Goal: Task Accomplishment & Management: Manage account settings

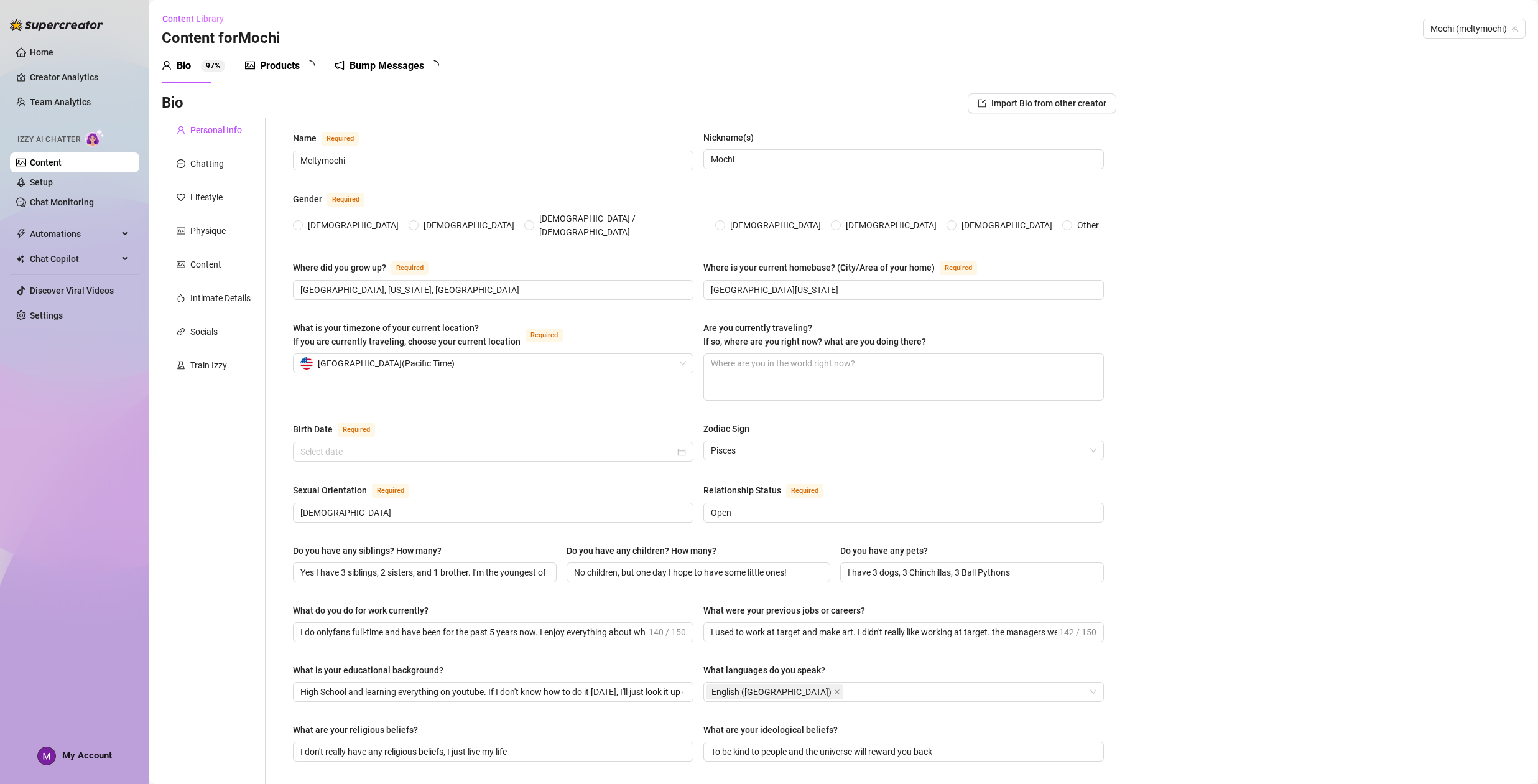
radio input "true"
type input "[DATE]"
click at [40, 47] on link "Home" at bounding box center [42, 52] width 24 height 10
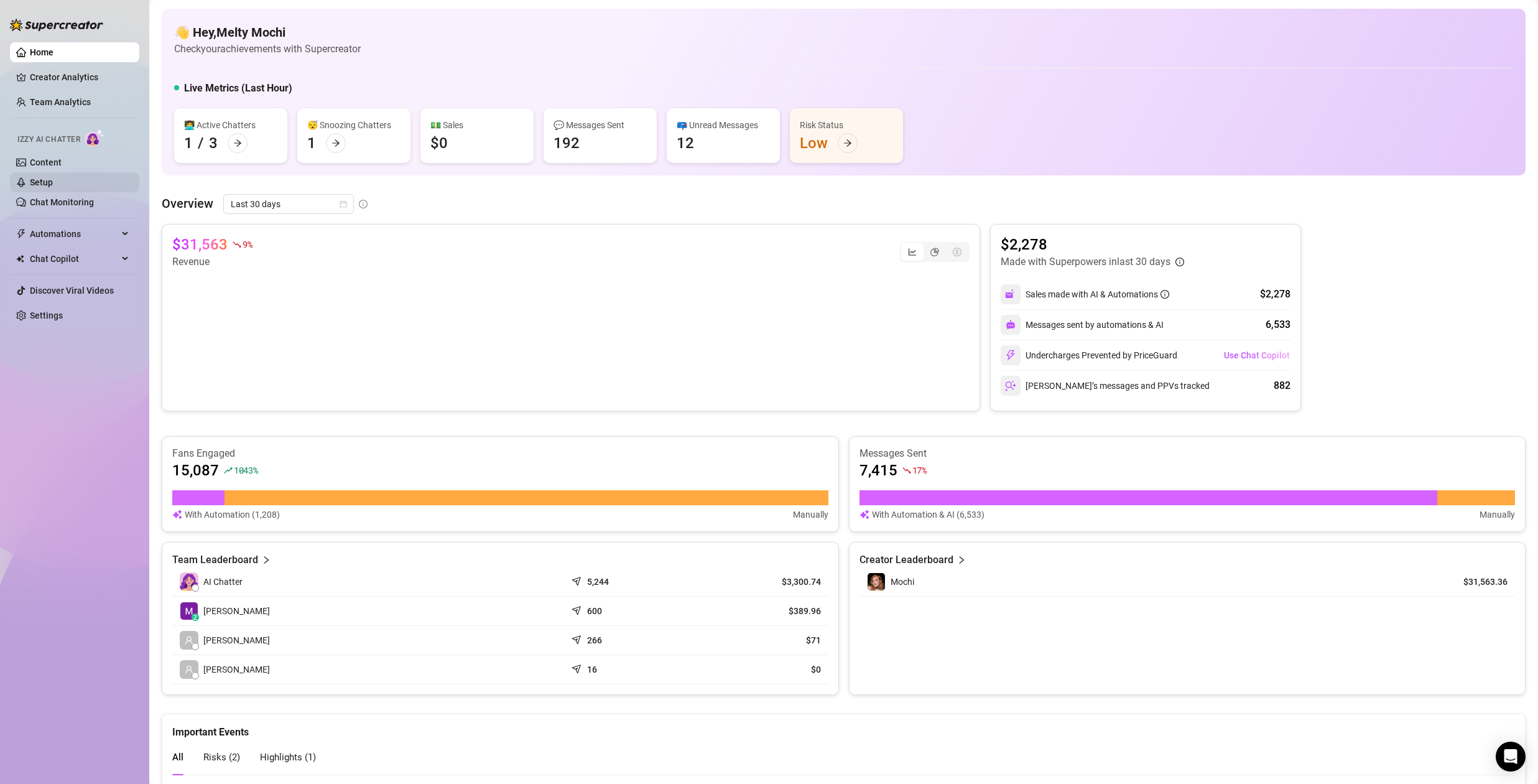
click at [49, 183] on link "Setup" at bounding box center [42, 182] width 23 height 10
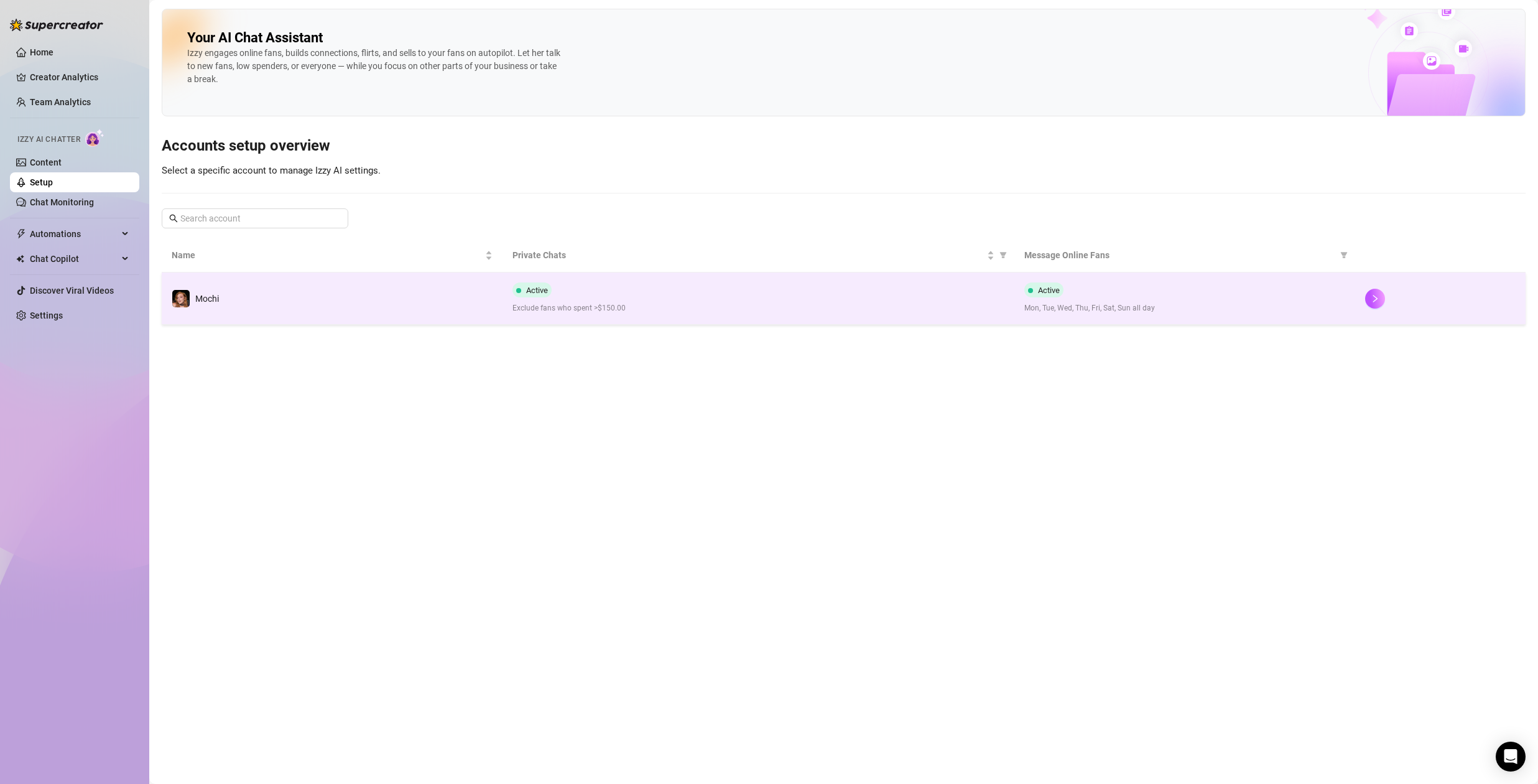
click at [588, 303] on span "Exclude fans who spent >$150.00" at bounding box center [758, 307] width 492 height 12
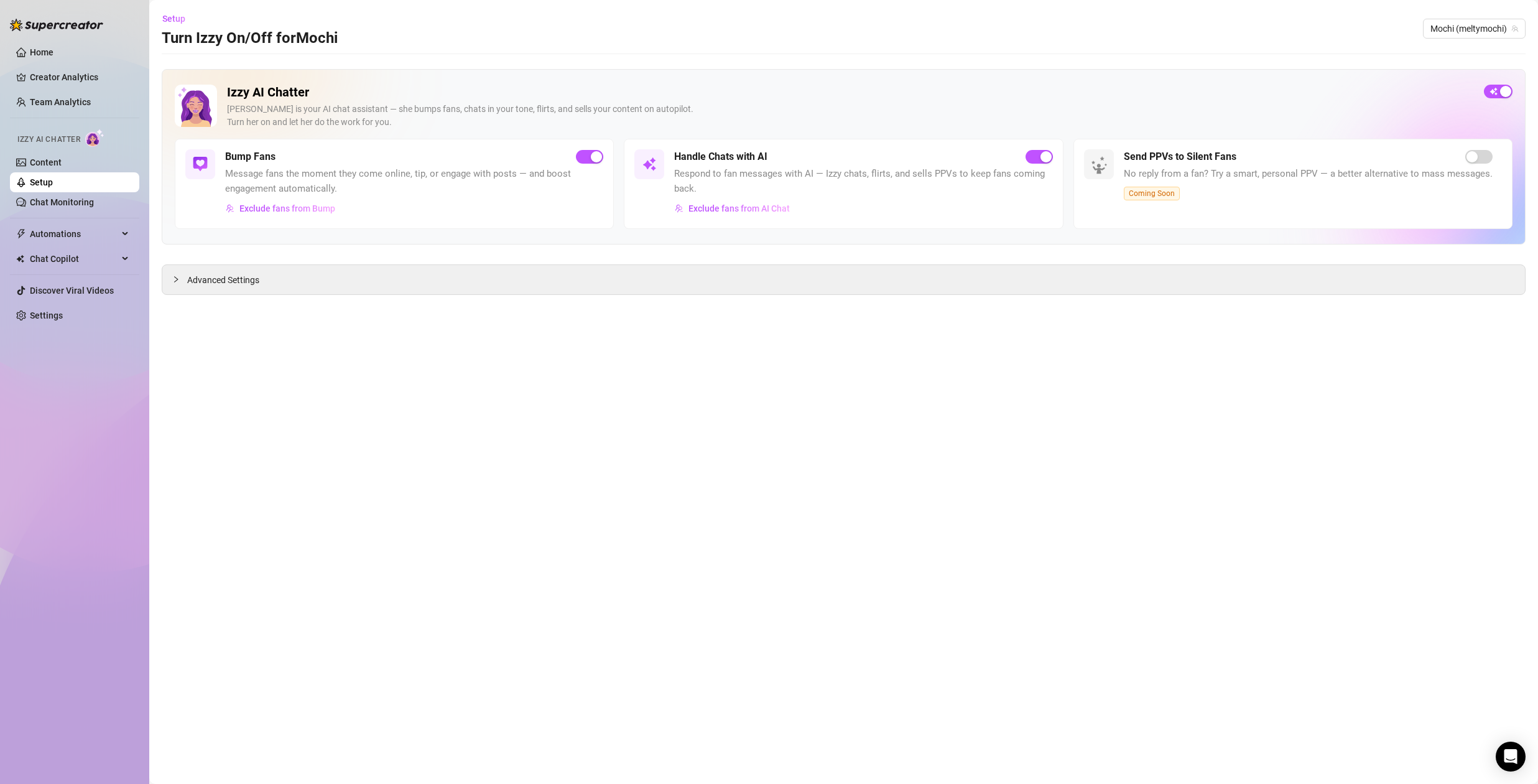
drag, startPoint x: 220, startPoint y: 281, endPoint x: 279, endPoint y: 295, distance: 60.6
click at [220, 281] on span "Advanced Settings" at bounding box center [223, 280] width 72 height 14
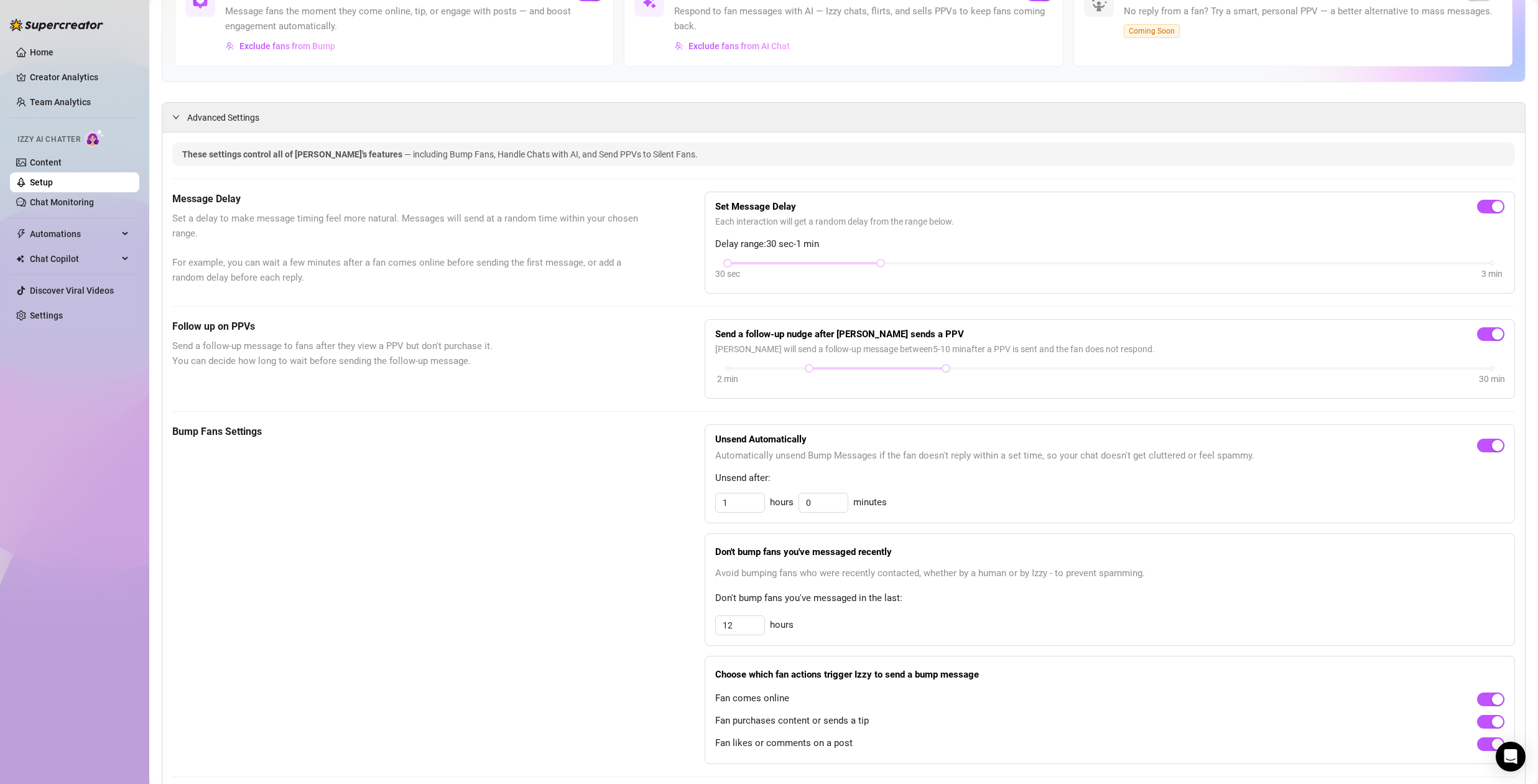
scroll to position [255, 0]
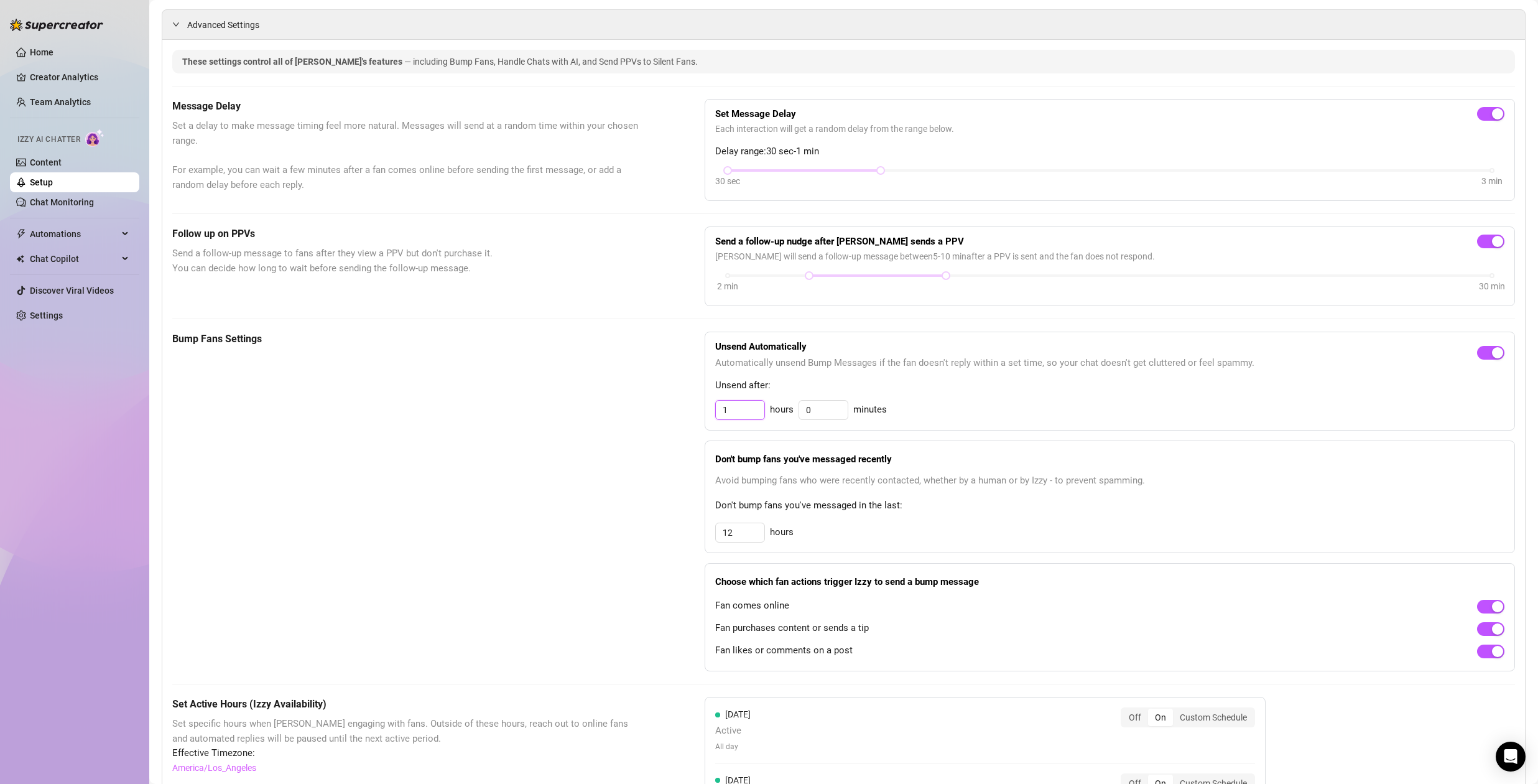
click at [732, 407] on input "1" at bounding box center [740, 409] width 49 height 18
click at [623, 414] on div "Bump Fans Settings" at bounding box center [407, 501] width 470 height 340
click at [740, 412] on input "1" at bounding box center [740, 409] width 49 height 18
click at [738, 543] on div "Don't bump fans you've messaged recently Avoid bumping fans who were recently c…" at bounding box center [1110, 496] width 811 height 112
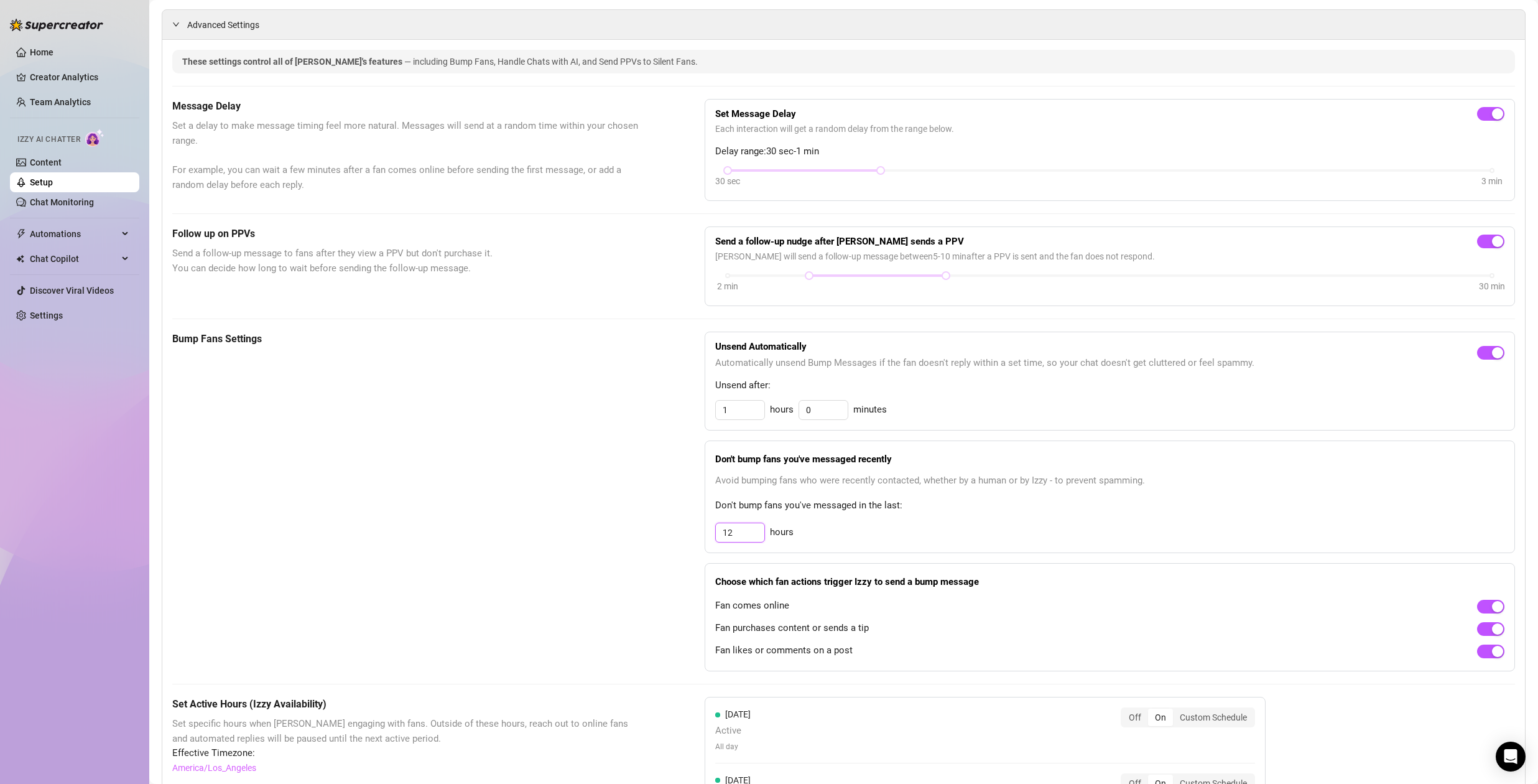
click at [742, 419] on input "12" at bounding box center [740, 409] width 49 height 18
click at [742, 533] on input "12" at bounding box center [740, 532] width 49 height 18
click at [596, 525] on div "Bump Fans Settings" at bounding box center [407, 501] width 470 height 340
